Goal: Information Seeking & Learning: Learn about a topic

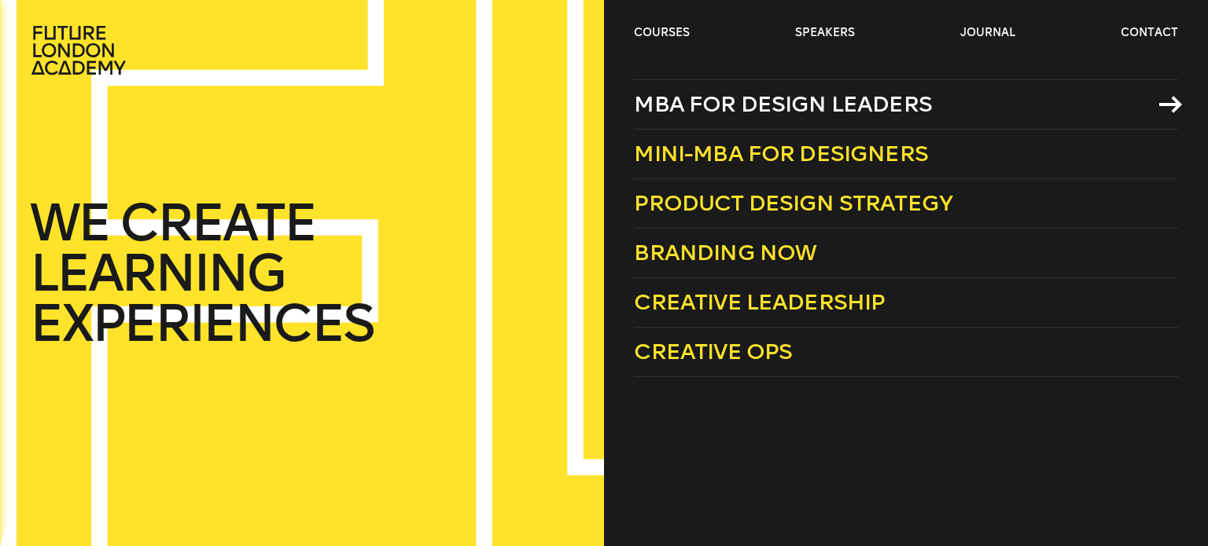
click at [727, 108] on span "MBA for Design Leaders" at bounding box center [783, 104] width 298 height 26
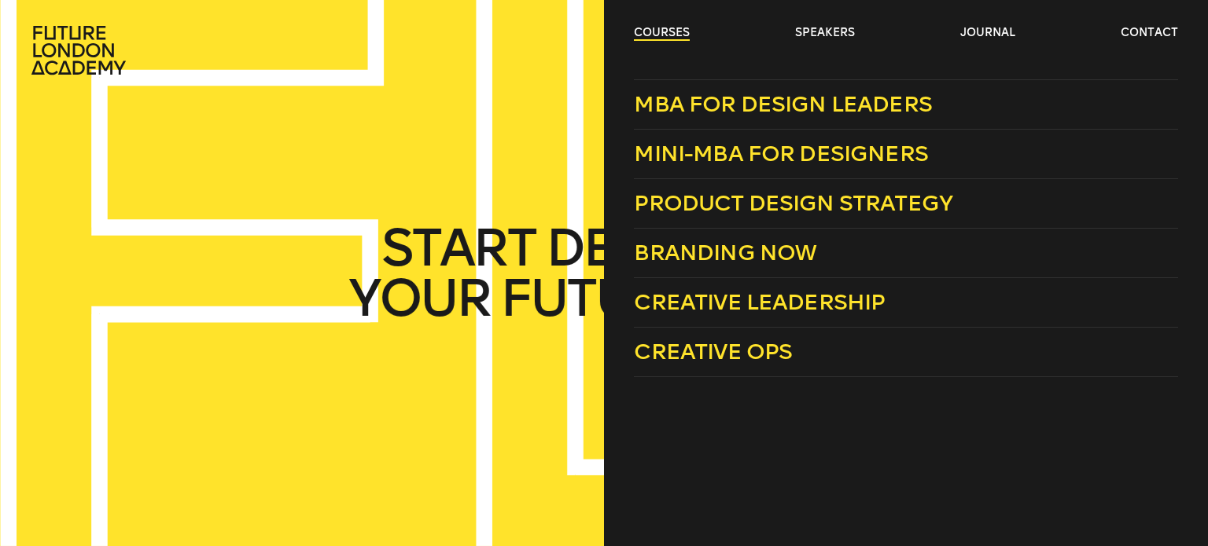
click at [661, 30] on link "courses" at bounding box center [662, 33] width 56 height 16
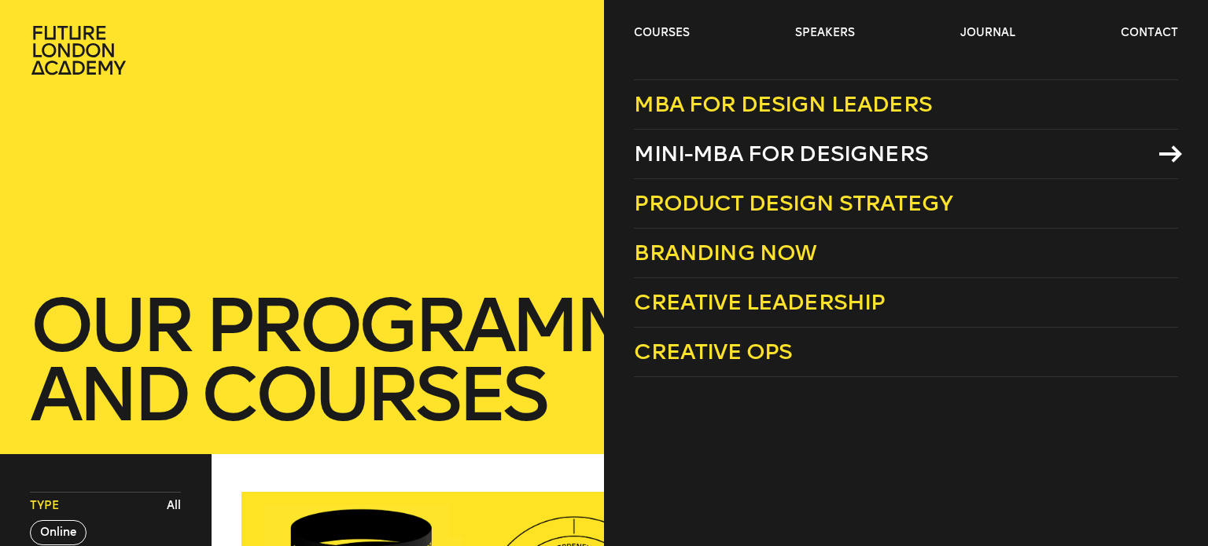
click at [692, 156] on span "Mini-MBA for Designers" at bounding box center [781, 154] width 294 height 26
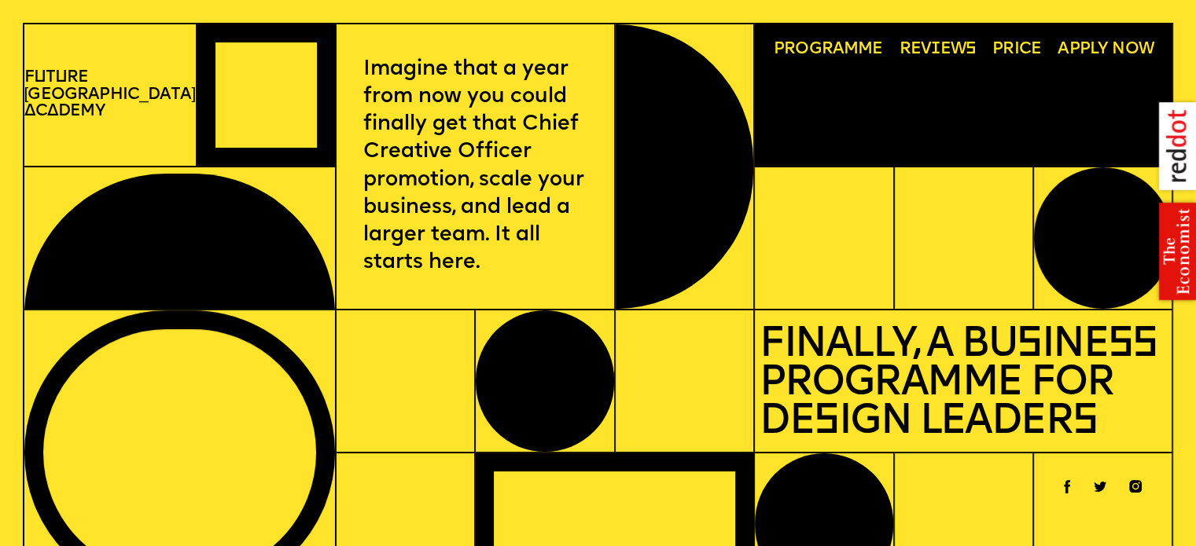
click at [830, 46] on span "Programme" at bounding box center [828, 49] width 109 height 17
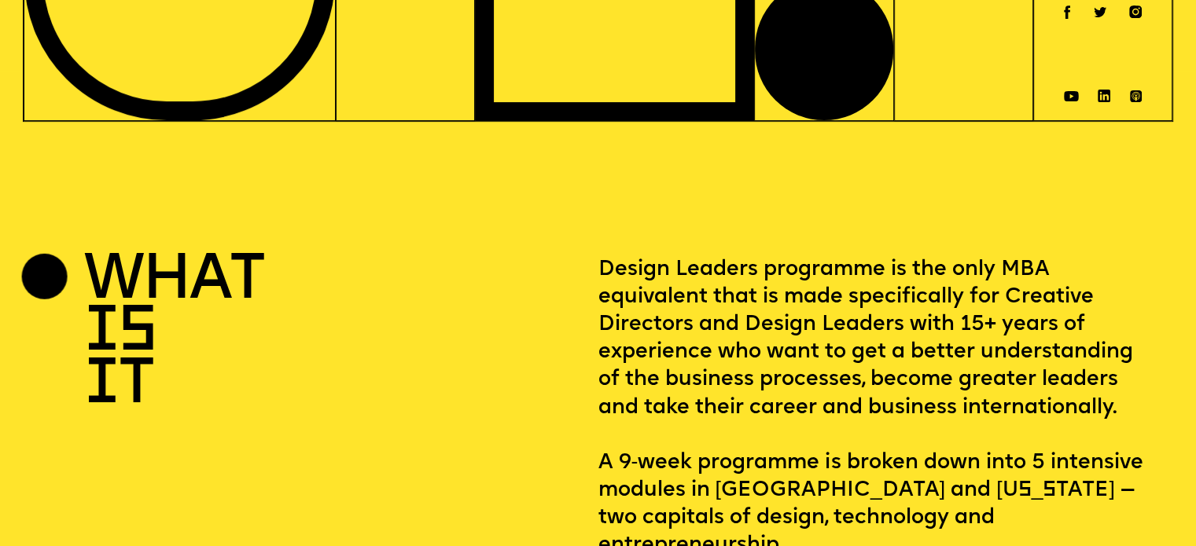
scroll to position [472, 0]
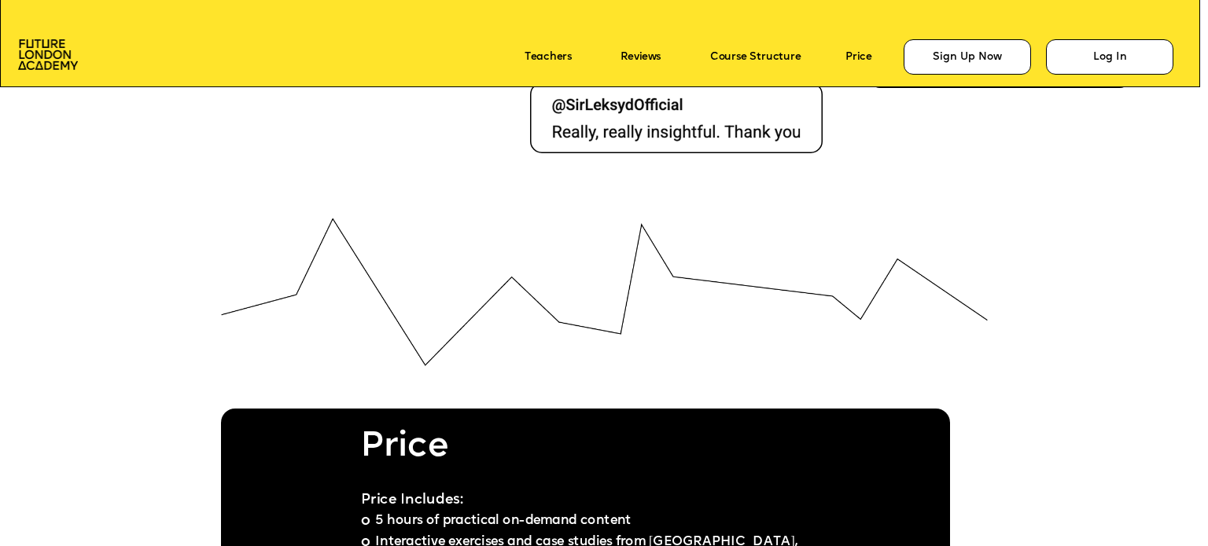
scroll to position [9436, 0]
